Goal: Task Accomplishment & Management: Use online tool/utility

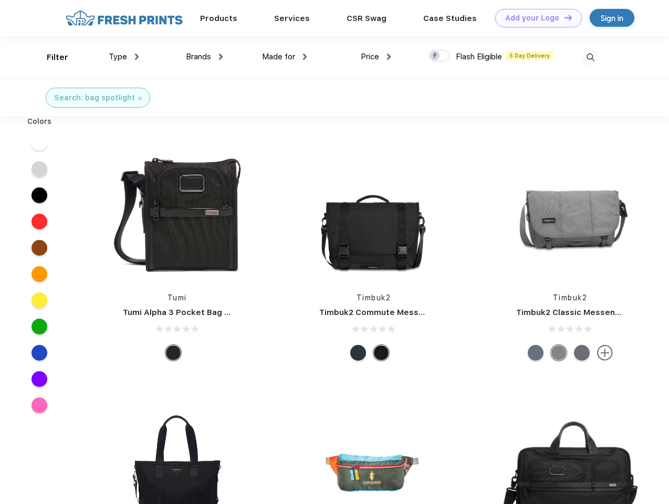
click at [534, 18] on link "Add your Logo Design Tool" at bounding box center [538, 18] width 87 height 18
click at [0, 0] on div "Design Tool" at bounding box center [0, 0] width 0 height 0
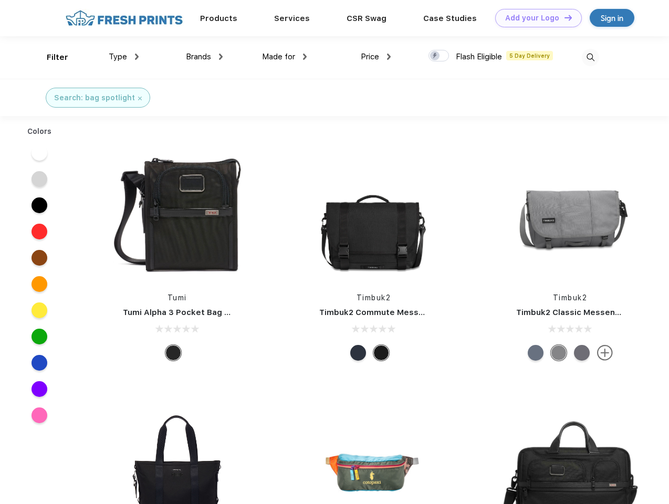
click at [563, 17] on link "Add your Logo Design Tool" at bounding box center [538, 18] width 87 height 18
click at [50, 57] on div "Filter" at bounding box center [58, 57] width 22 height 12
click at [124, 57] on span "Type" at bounding box center [118, 56] width 18 height 9
click at [204, 57] on span "Brands" at bounding box center [198, 56] width 25 height 9
click at [284, 57] on span "Made for" at bounding box center [278, 56] width 33 height 9
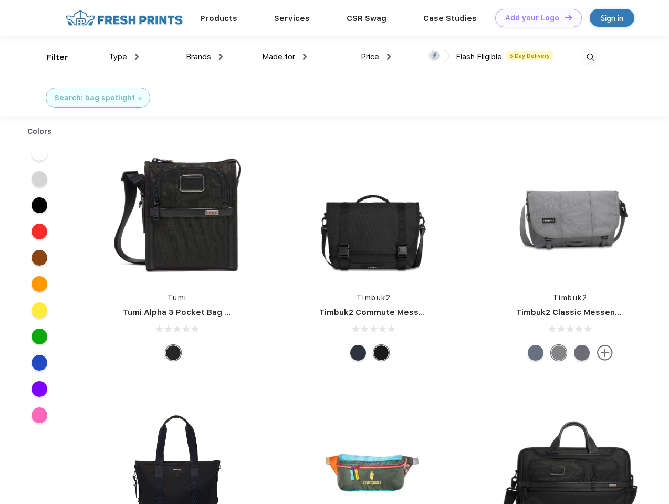
click at [376, 57] on span "Price" at bounding box center [370, 56] width 18 height 9
click at [439, 56] on div at bounding box center [438, 56] width 20 height 12
click at [435, 56] on input "checkbox" at bounding box center [431, 52] width 7 height 7
click at [590, 57] on img at bounding box center [589, 57] width 17 height 17
